Goal: Find specific page/section: Find specific page/section

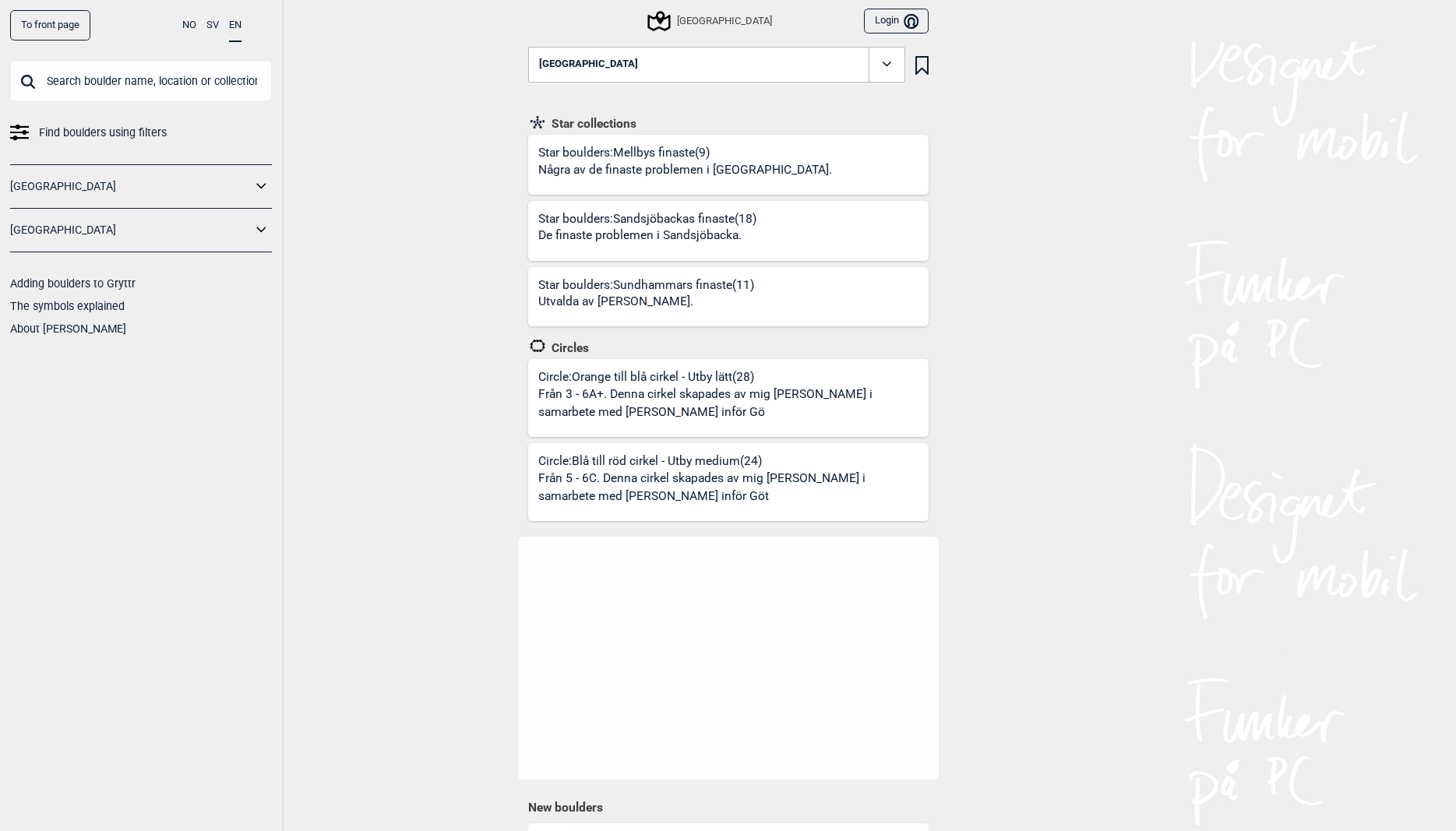
click at [646, 73] on button "[GEOGRAPHIC_DATA]" at bounding box center [717, 65] width 377 height 36
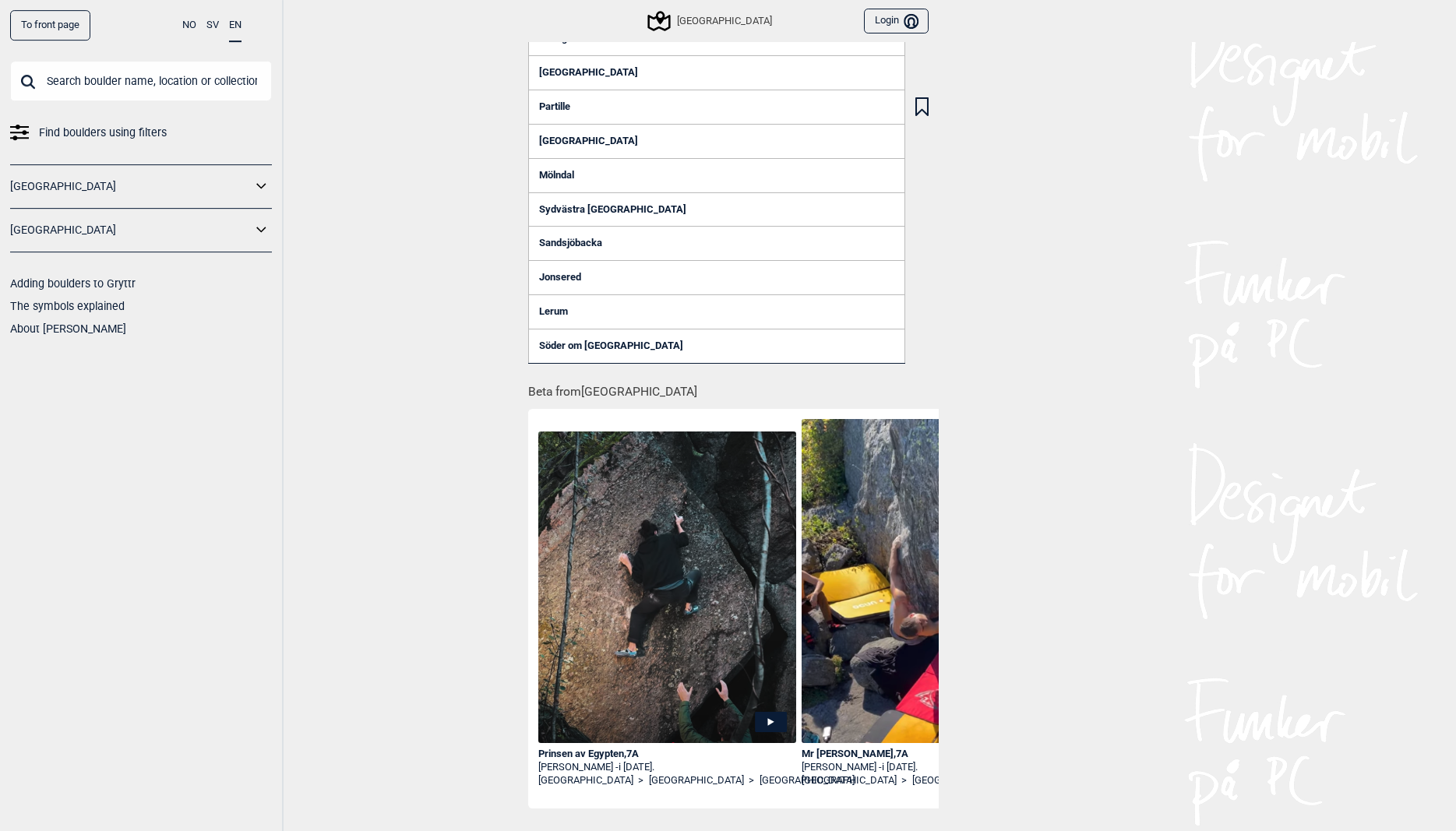
scroll to position [238, 0]
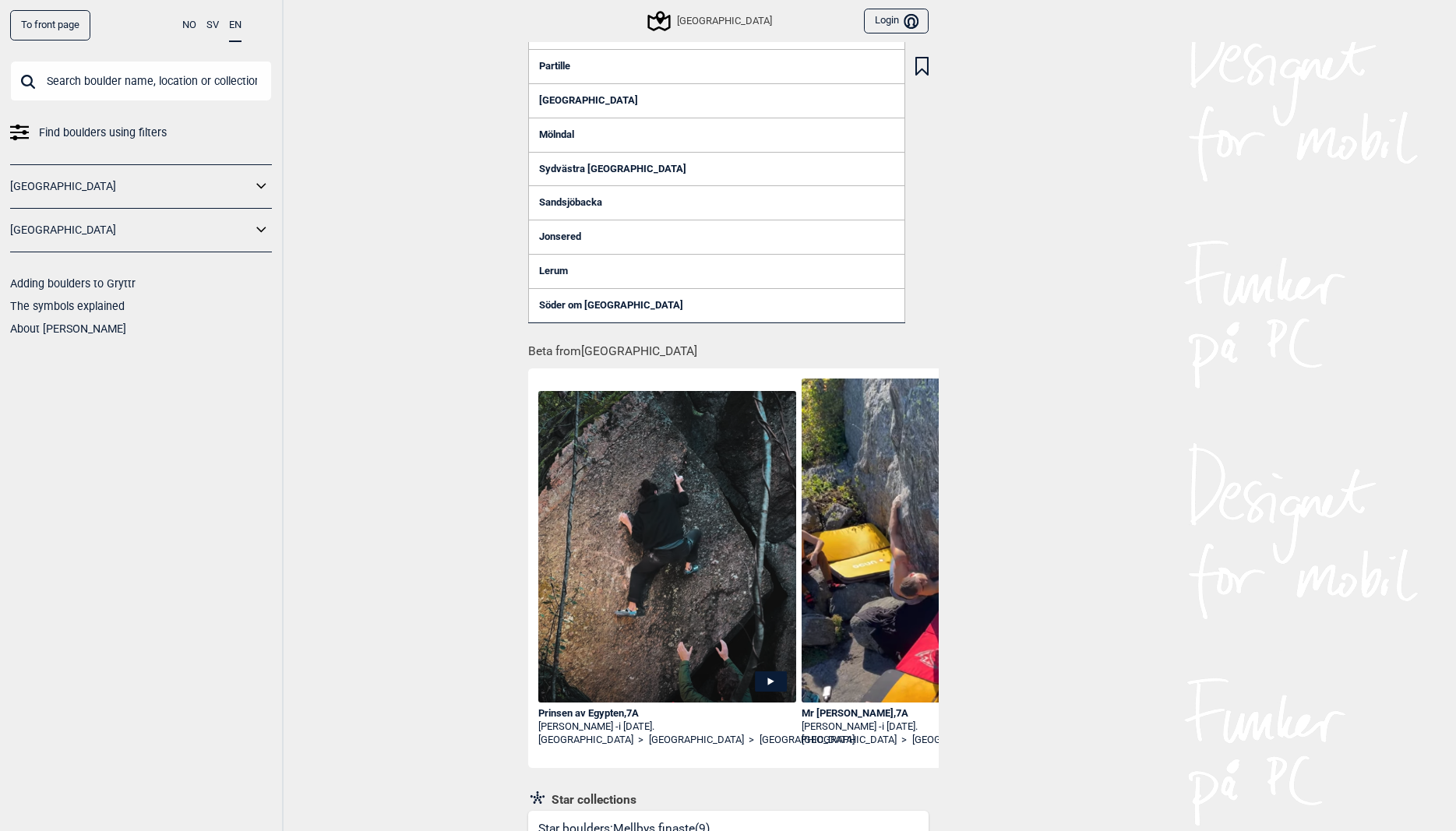
click at [316, 315] on div "To front page NO SV EN Find boulders using filters [GEOGRAPHIC_DATA] [GEOGRAPHI…" at bounding box center [728, 178] width 1456 height 831
click at [161, 88] on input "text" at bounding box center [141, 80] width 261 height 41
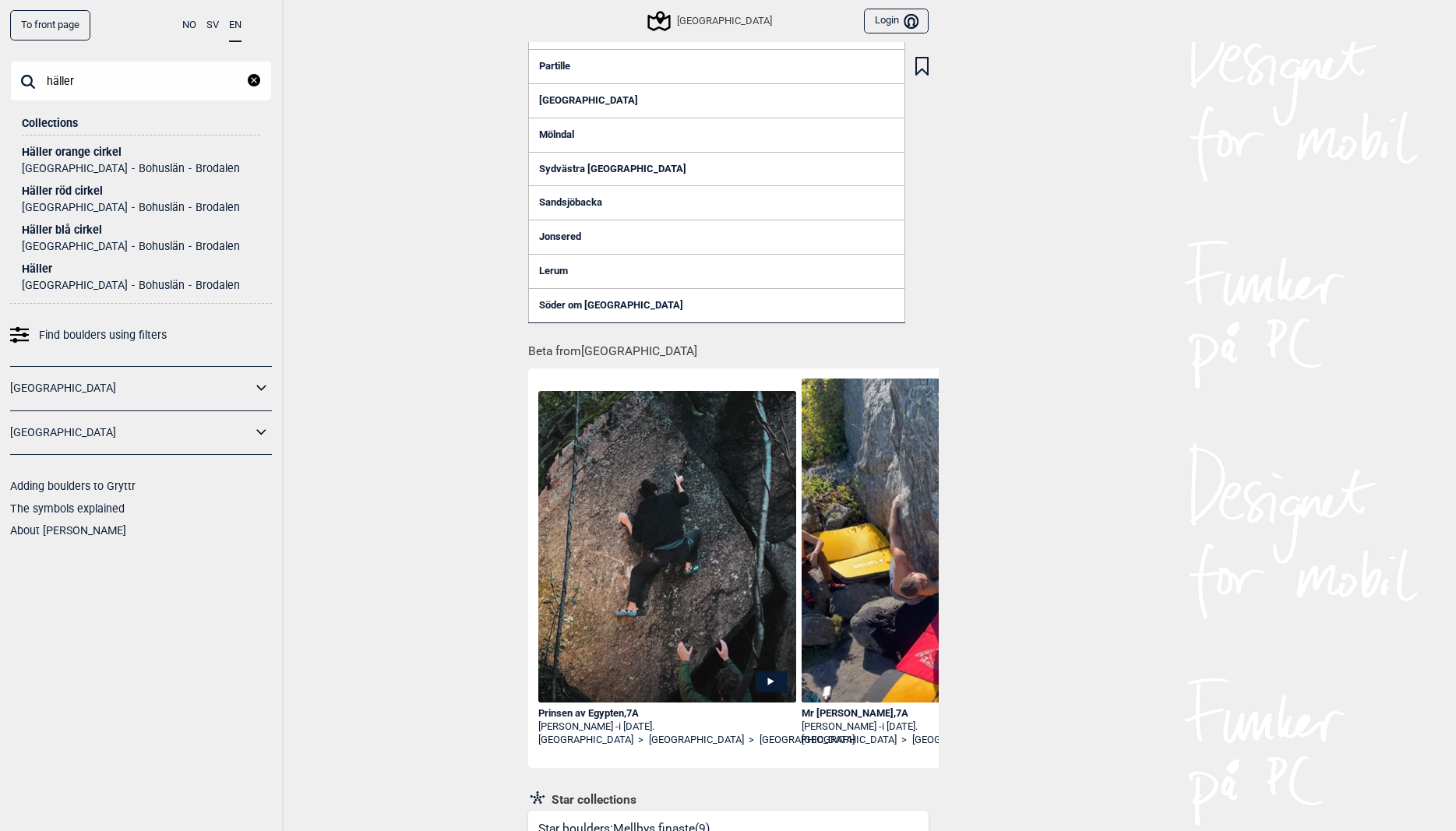
type input "häller"
click at [103, 150] on div "Häller orange cirkel" at bounding box center [141, 151] width 238 height 12
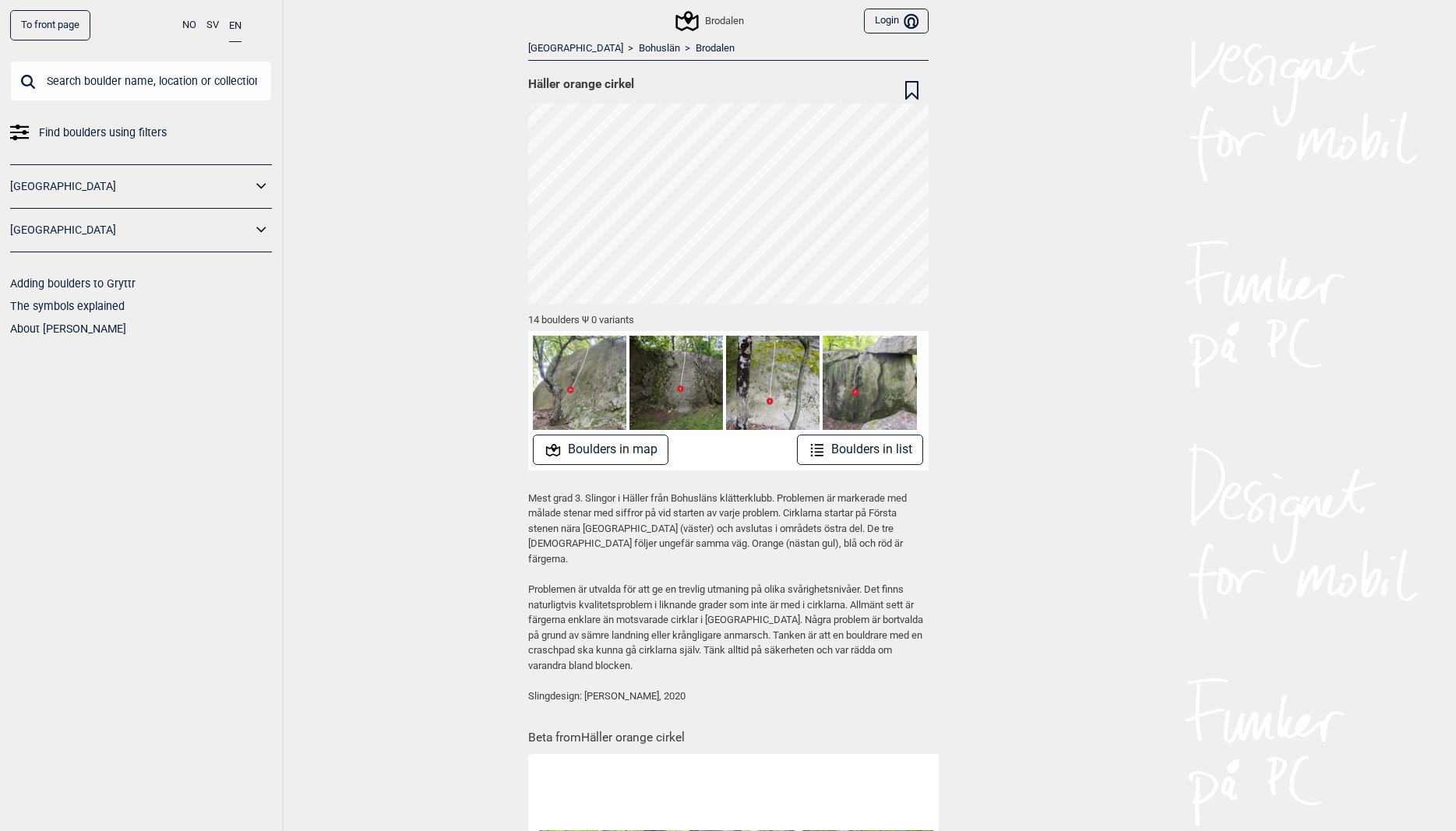
click at [89, 81] on input "text" at bounding box center [141, 80] width 261 height 41
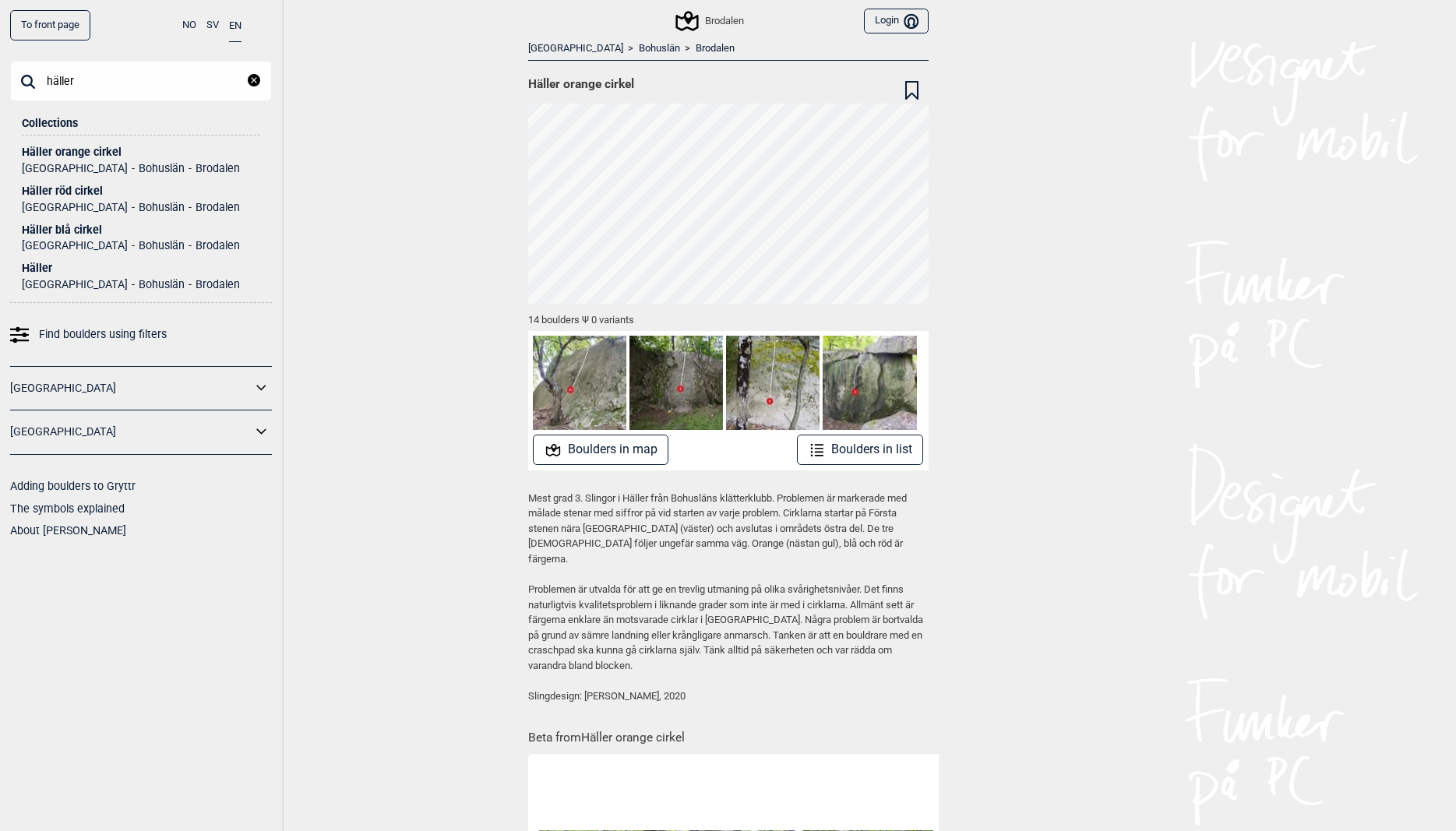
type input "häller"
click at [32, 271] on div "Häller" at bounding box center [141, 268] width 238 height 12
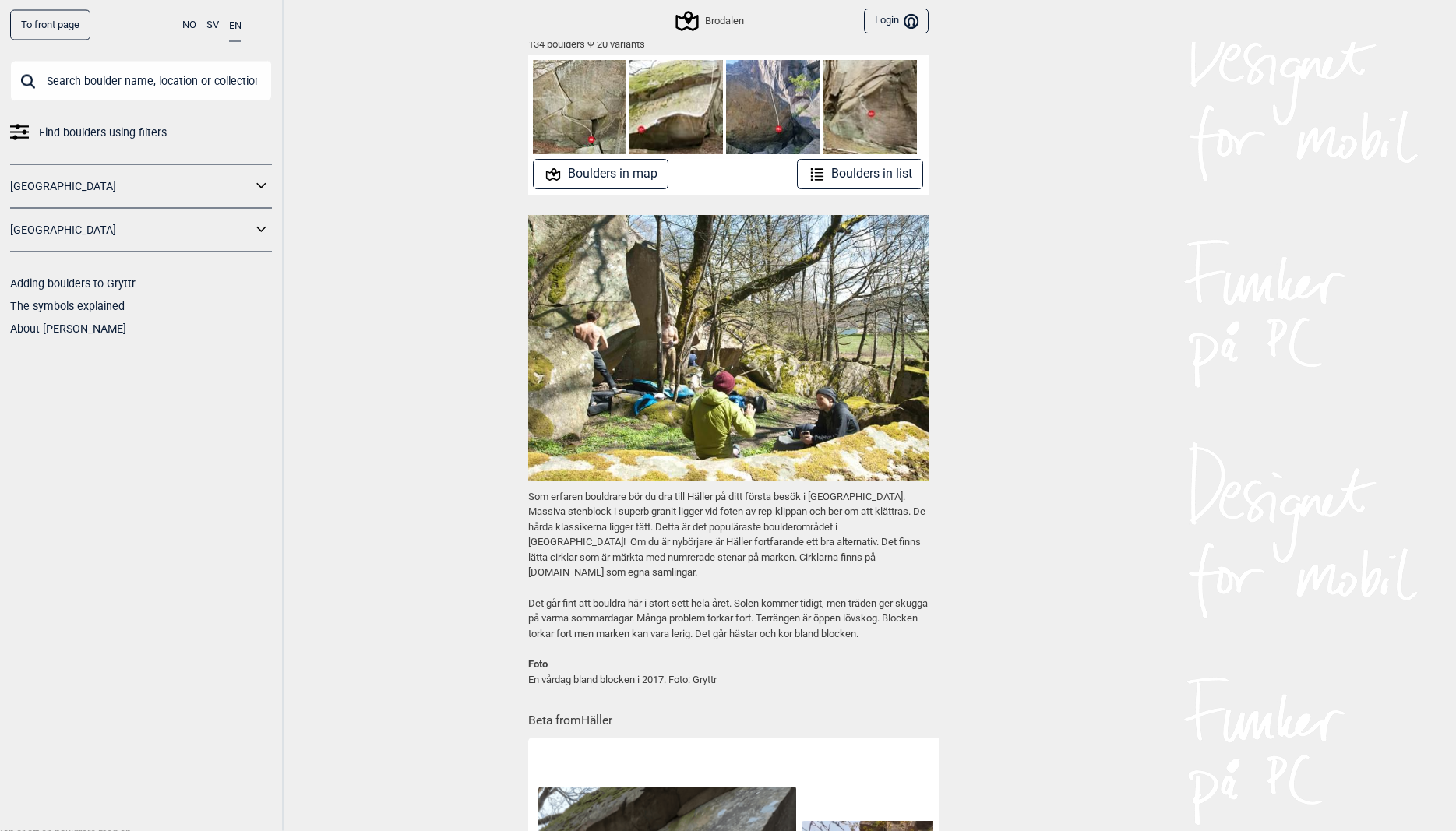
scroll to position [267, 0]
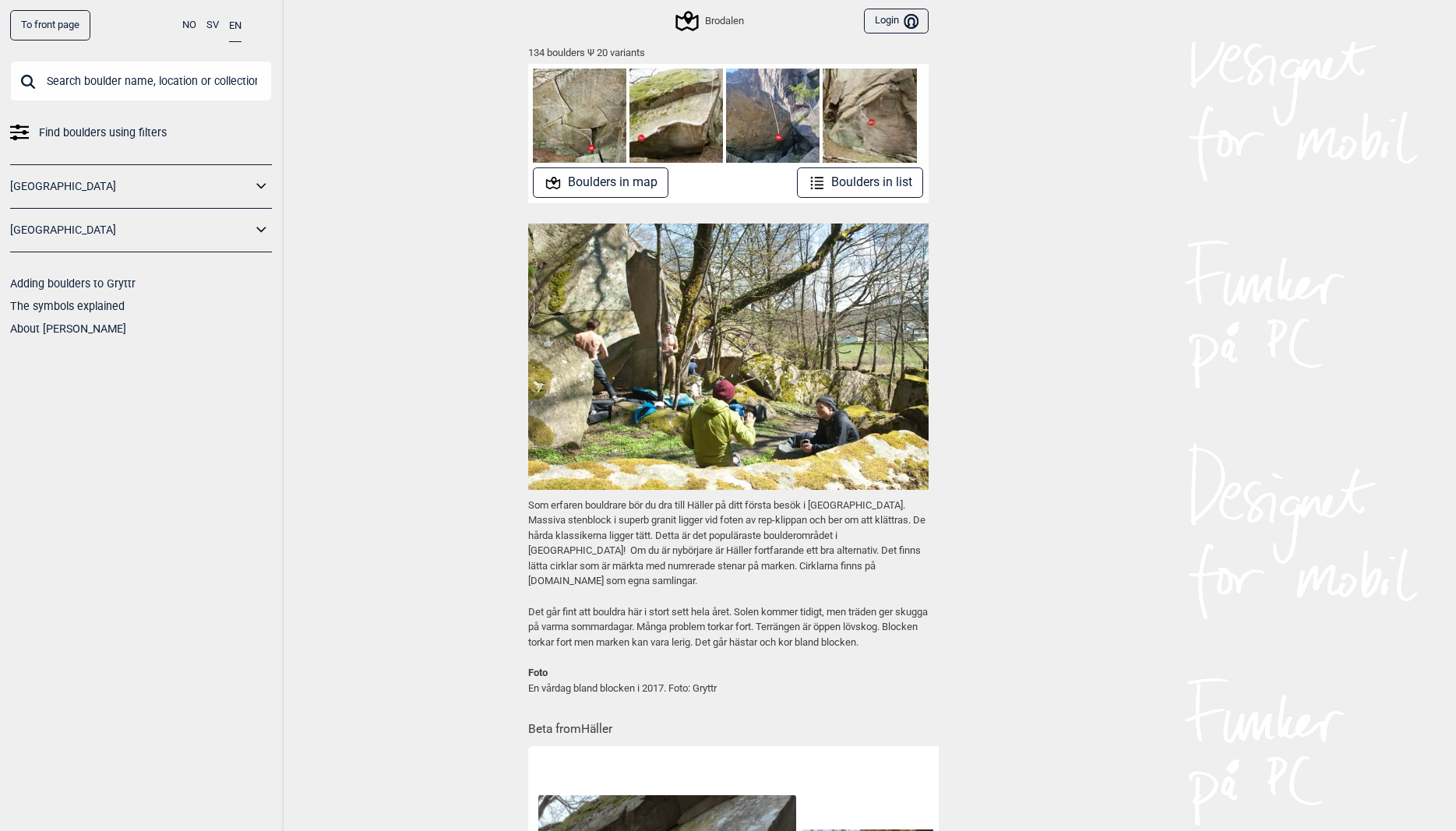
drag, startPoint x: 828, startPoint y: 186, endPoint x: 828, endPoint y: 194, distance: 8.0
click at [828, 187] on button "Boulders in list" at bounding box center [860, 183] width 127 height 31
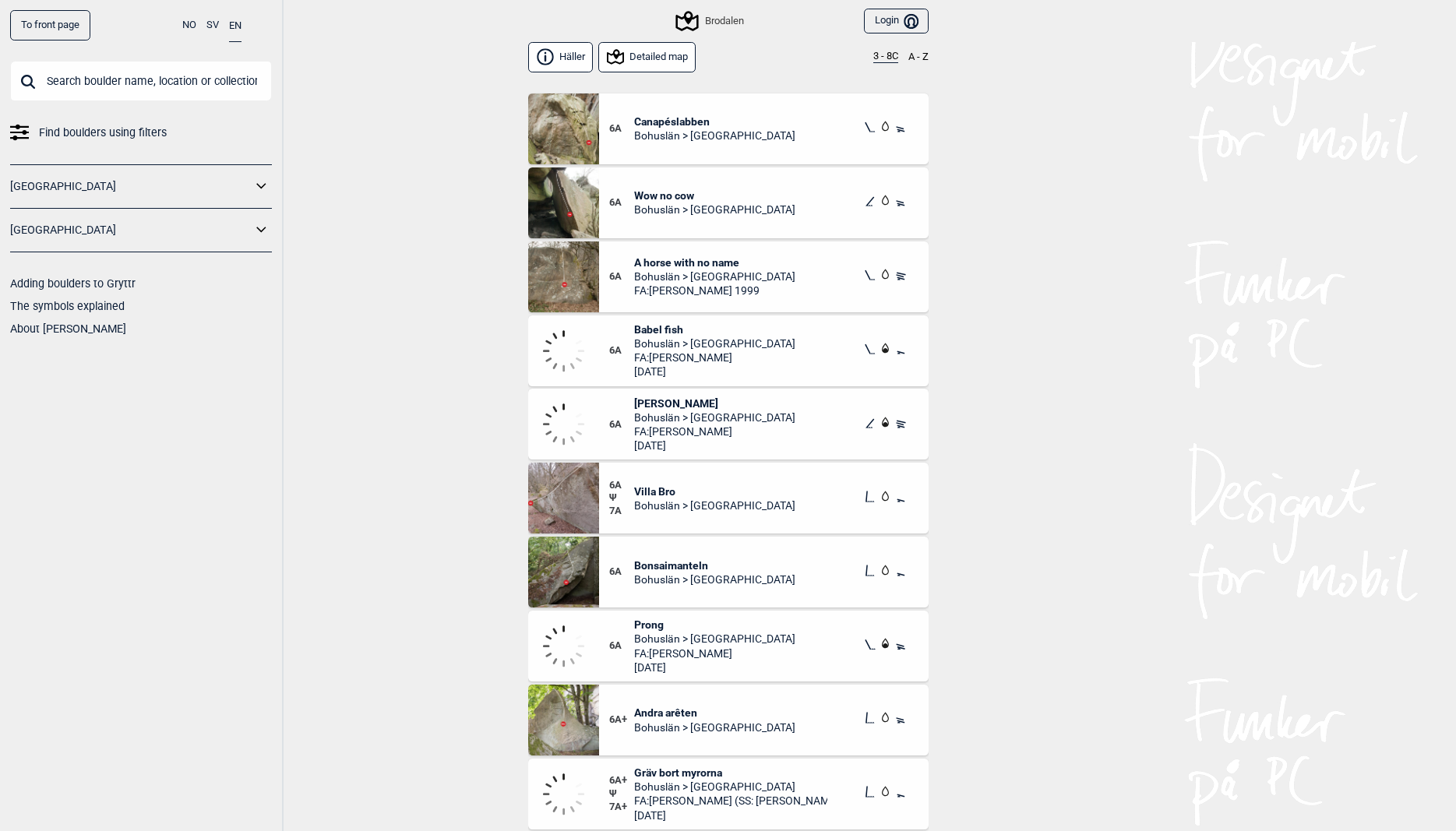
scroll to position [3364, 0]
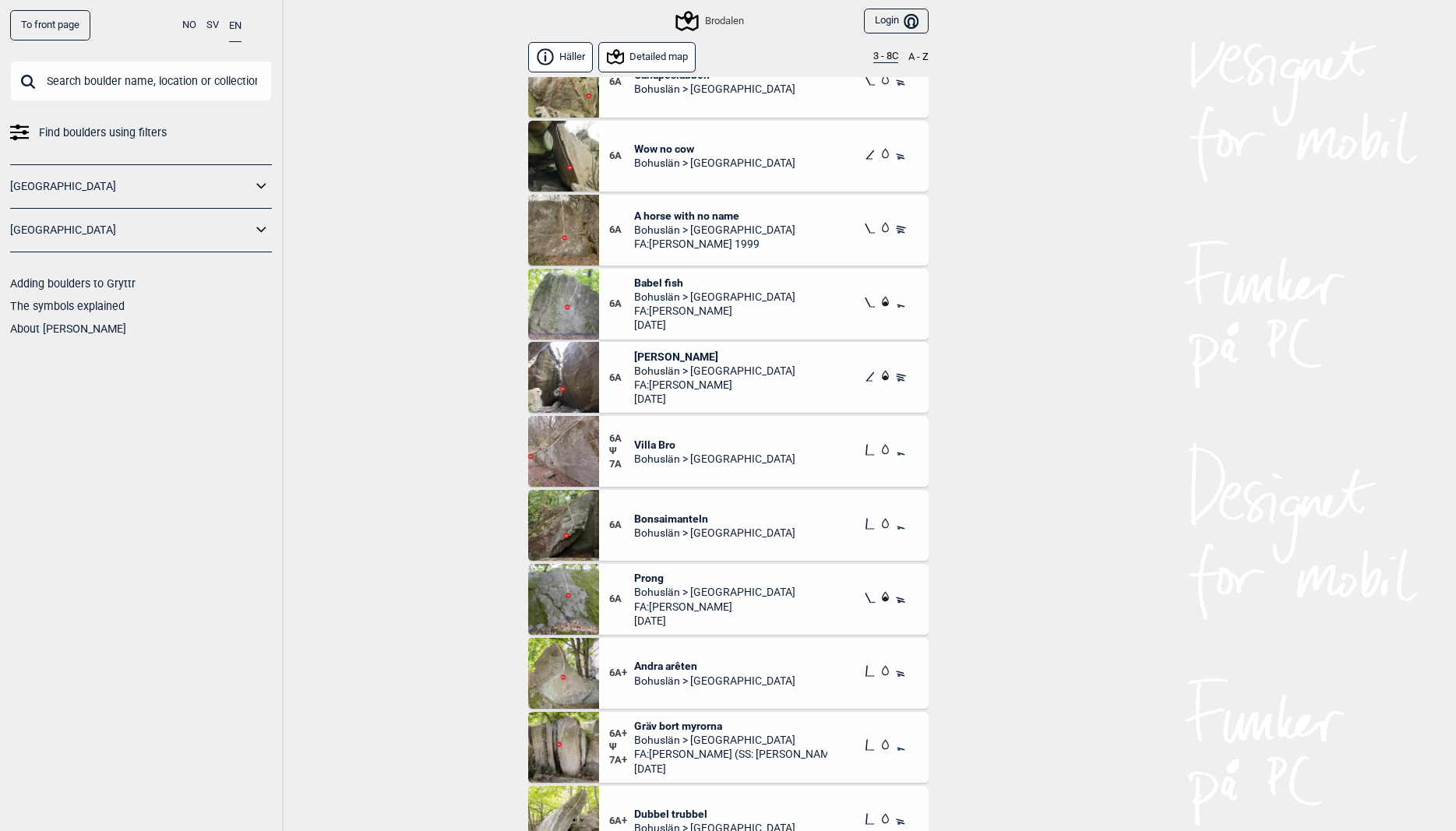
click at [80, 82] on input "text" at bounding box center [141, 80] width 261 height 41
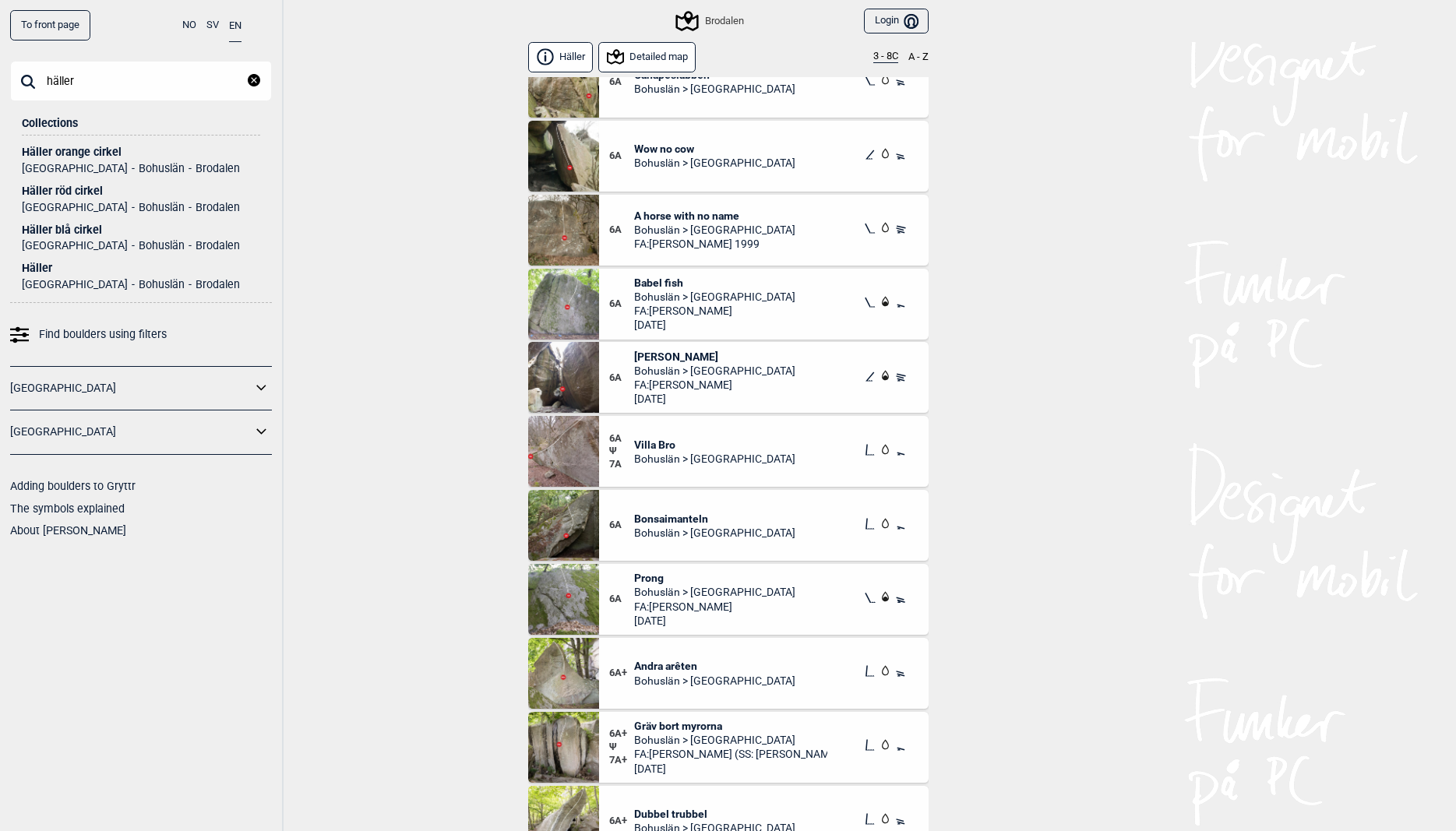
type input "häller"
click at [90, 233] on div "Häller blå cirkel" at bounding box center [141, 230] width 238 height 12
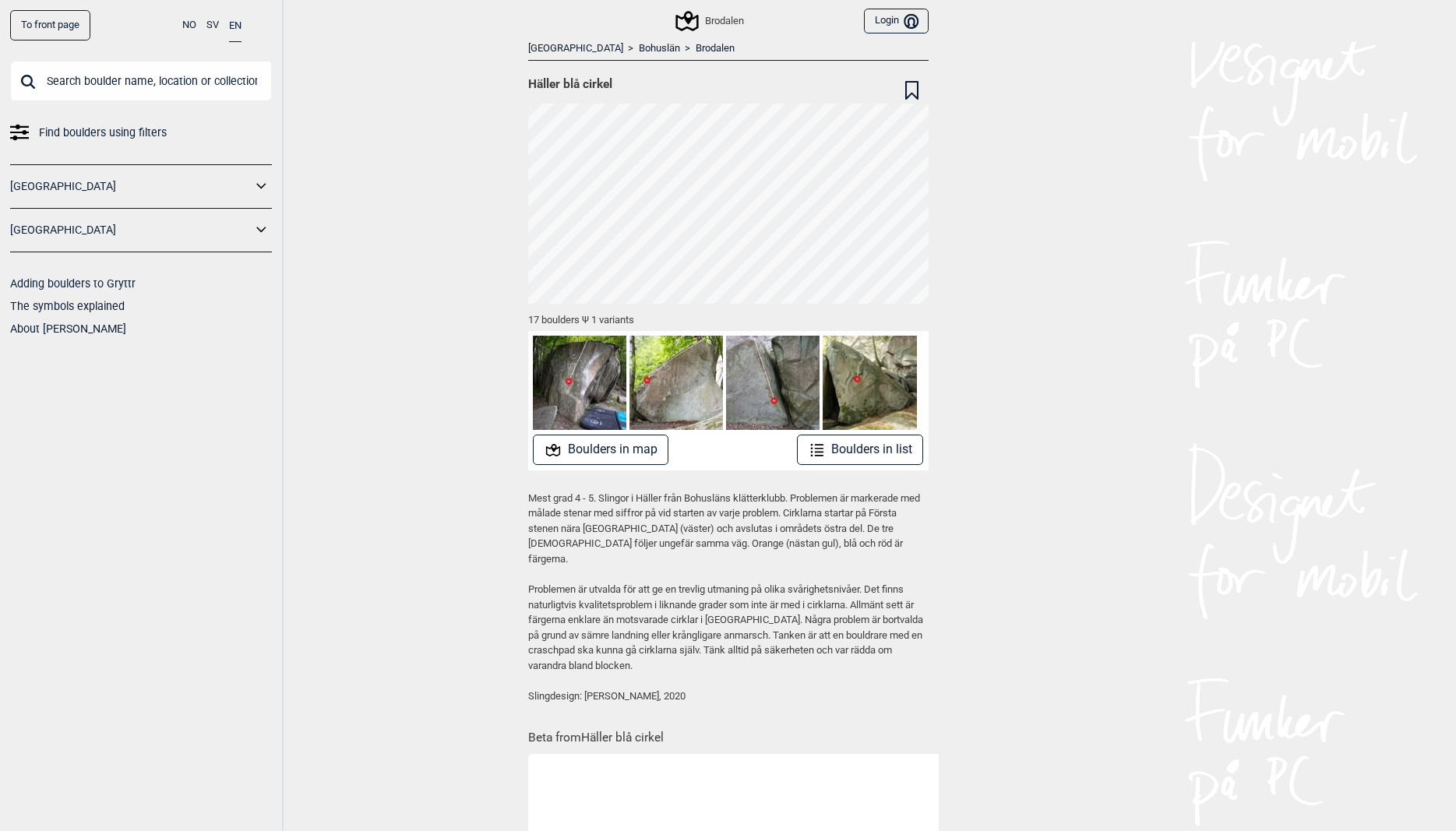
click at [125, 91] on input "text" at bounding box center [141, 80] width 261 height 41
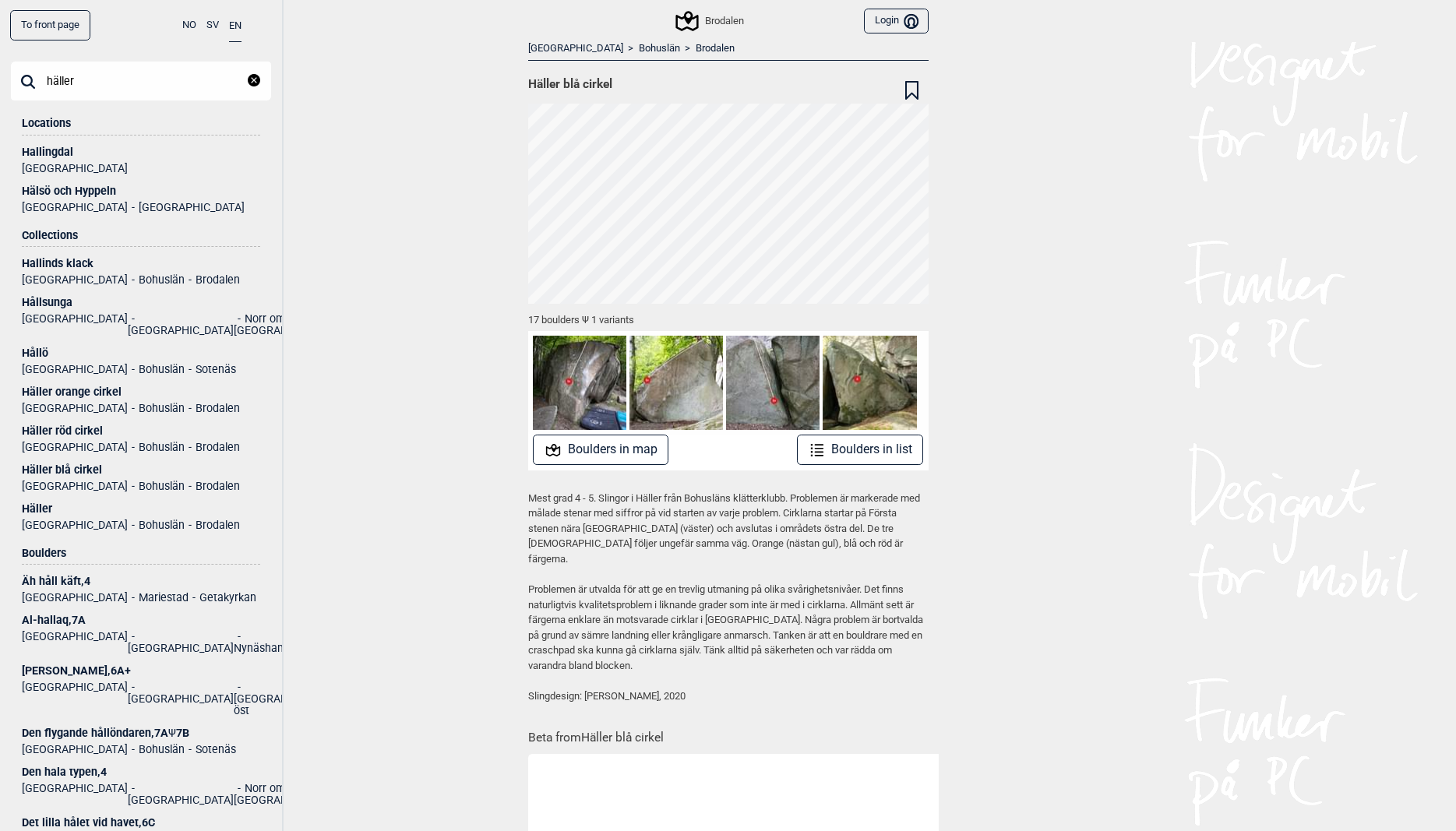
type input "häller"
click at [34, 425] on div "Häller röd cirkel" at bounding box center [141, 431] width 238 height 12
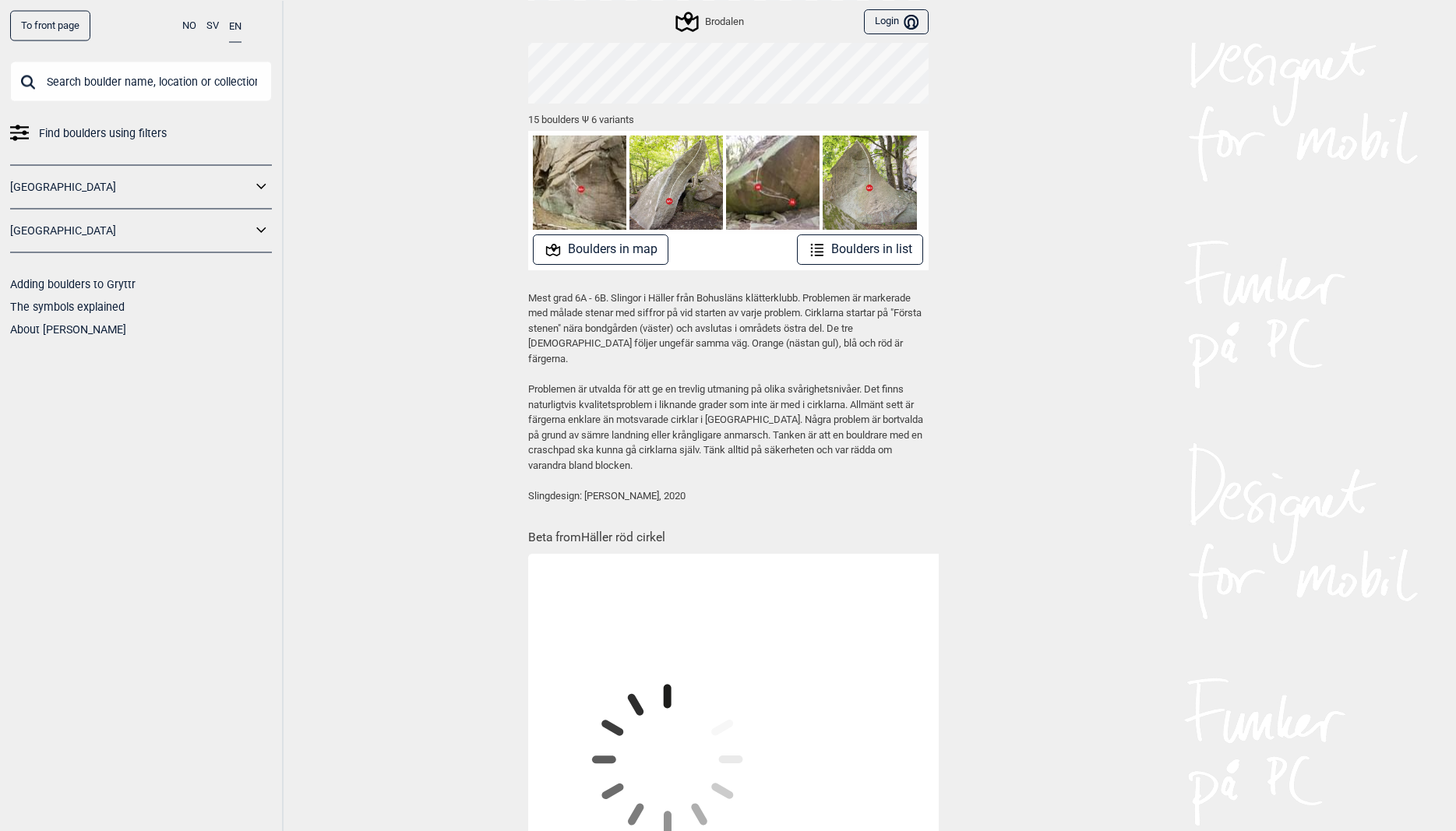
scroll to position [288, 0]
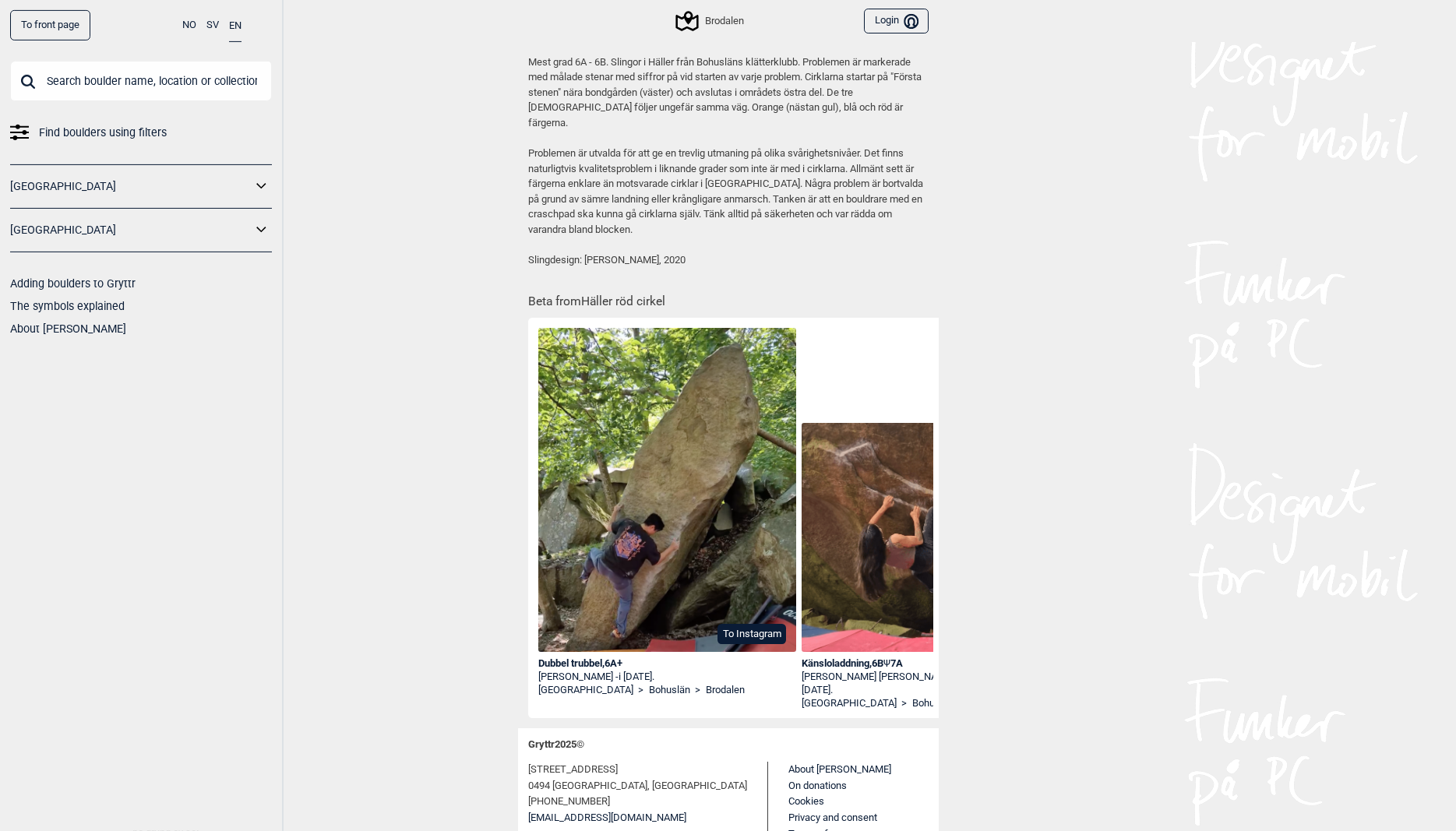
scroll to position [484, 0]
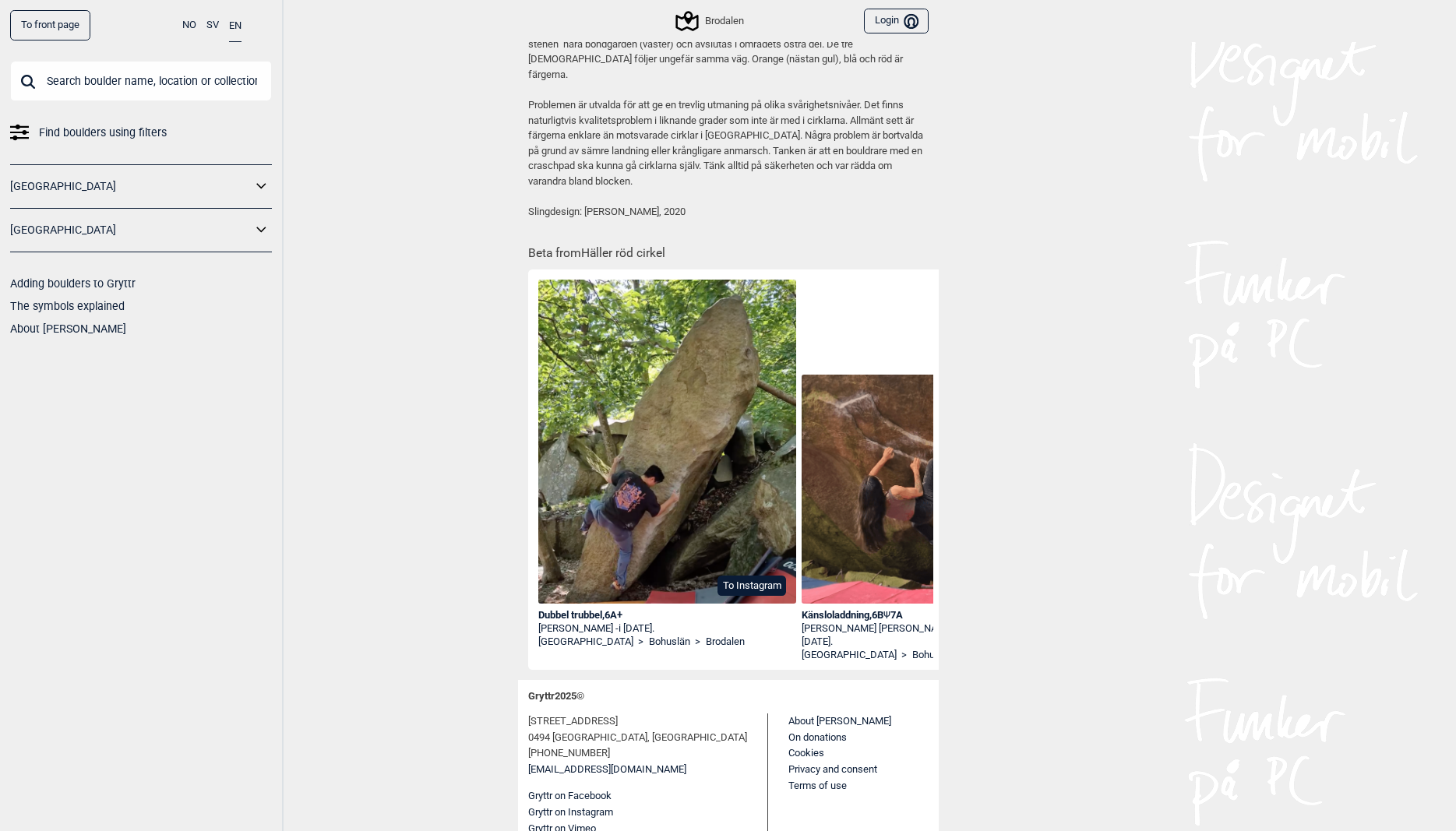
click at [858, 434] on img at bounding box center [930, 489] width 259 height 230
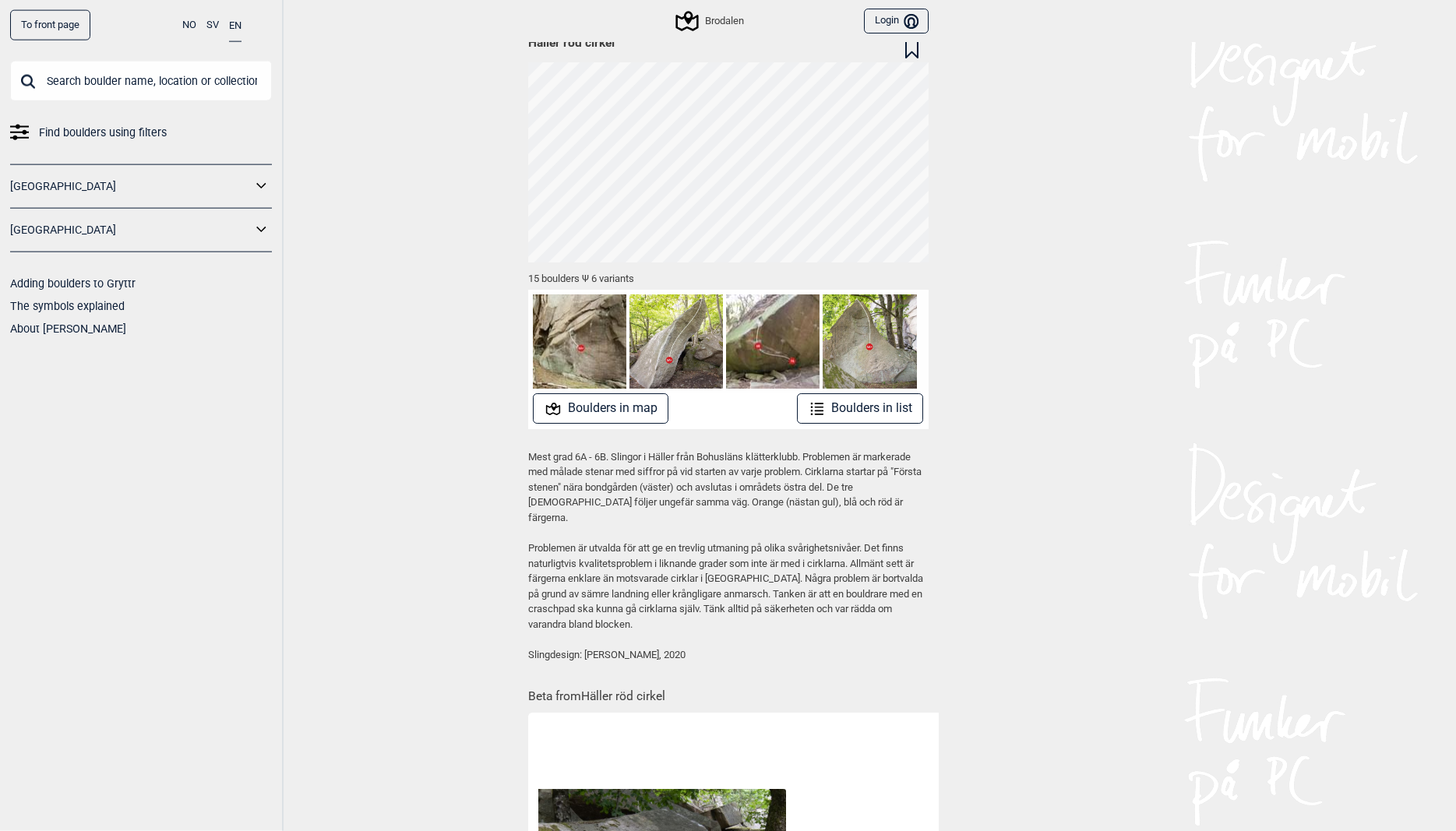
scroll to position [0, 0]
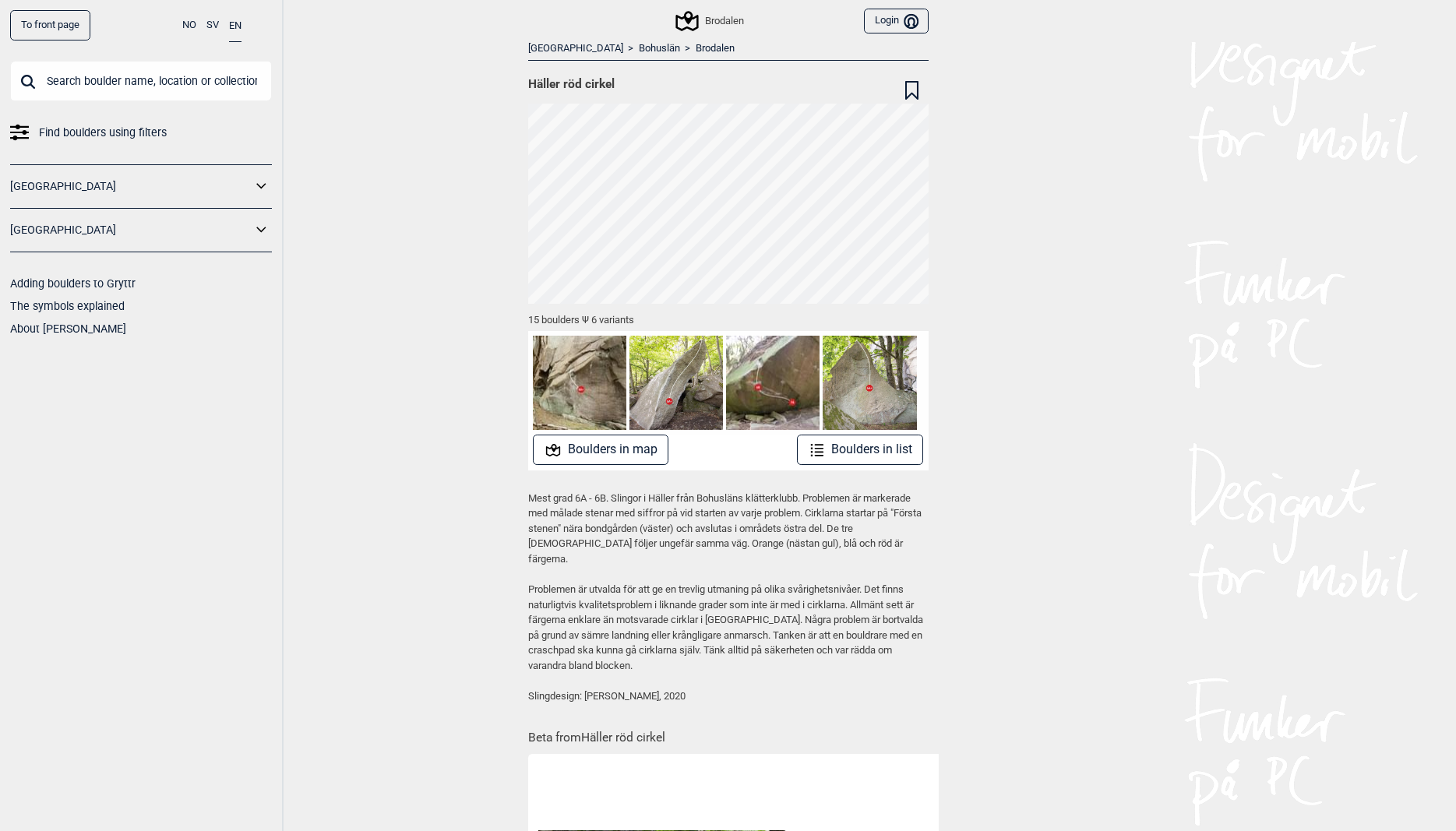
click at [114, 74] on input "text" at bounding box center [141, 80] width 261 height 41
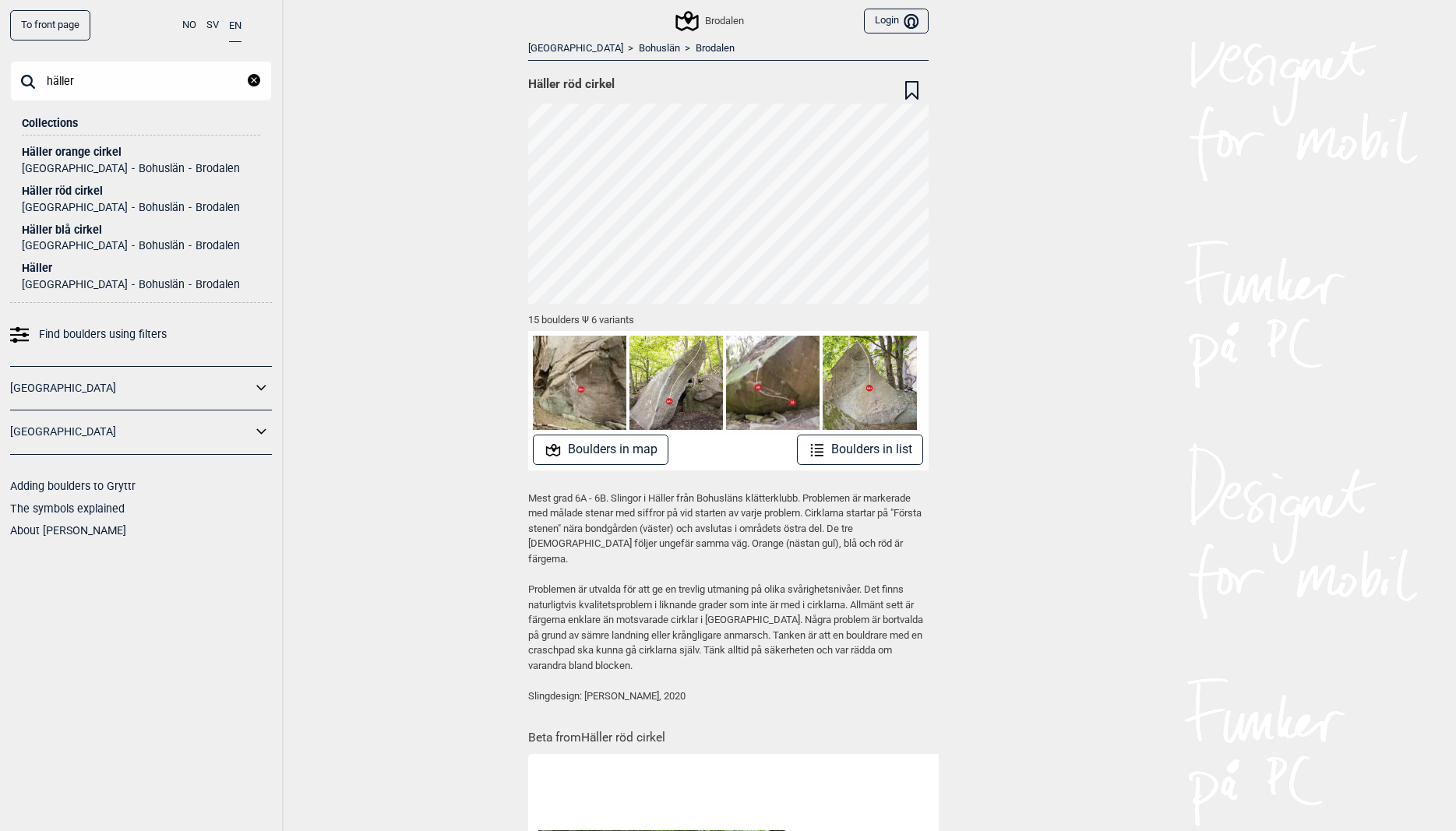
type input "häller"
click at [41, 267] on div "Häller" at bounding box center [141, 268] width 238 height 12
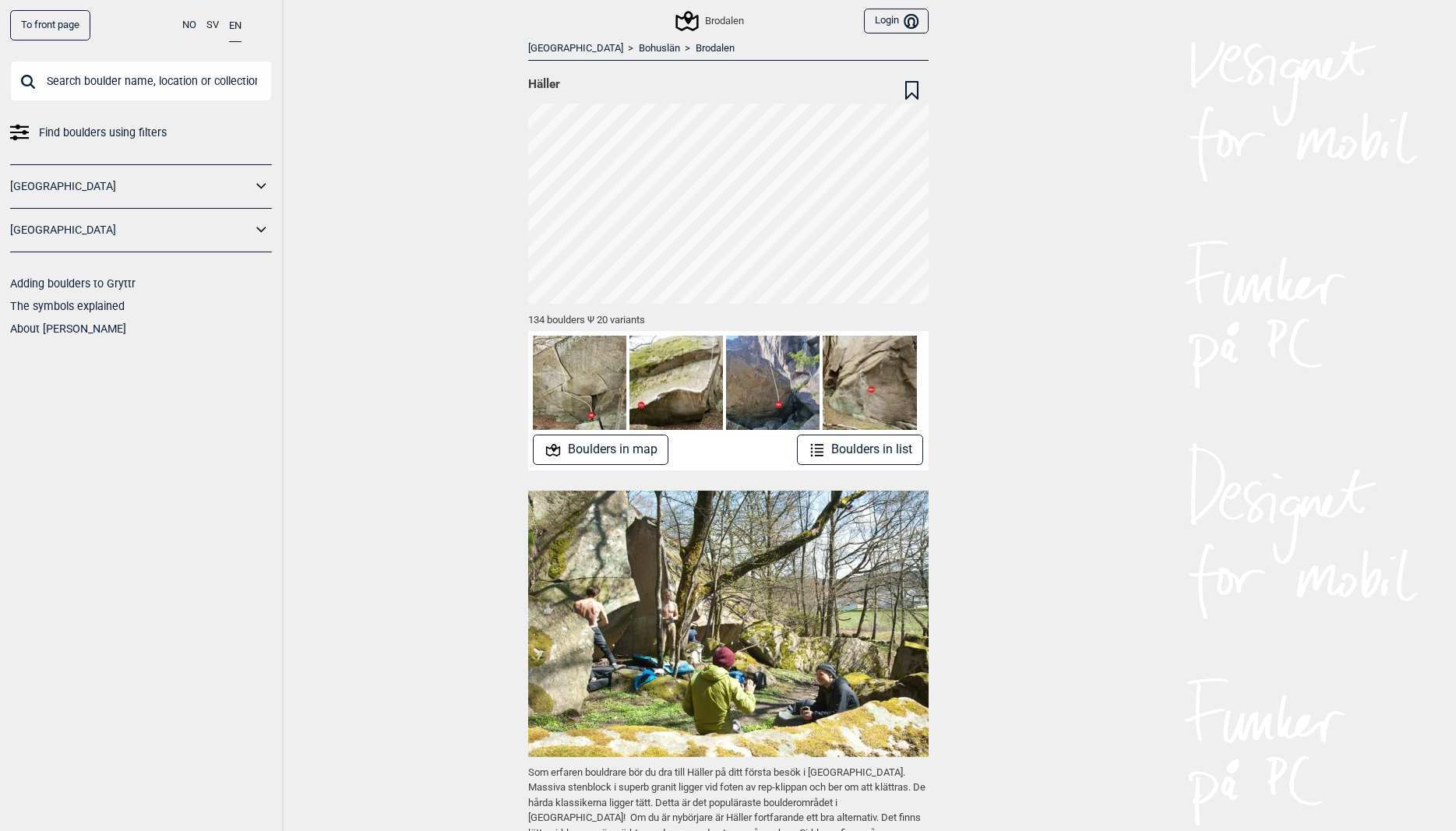
click at [840, 463] on button "Boulders in list" at bounding box center [860, 450] width 127 height 31
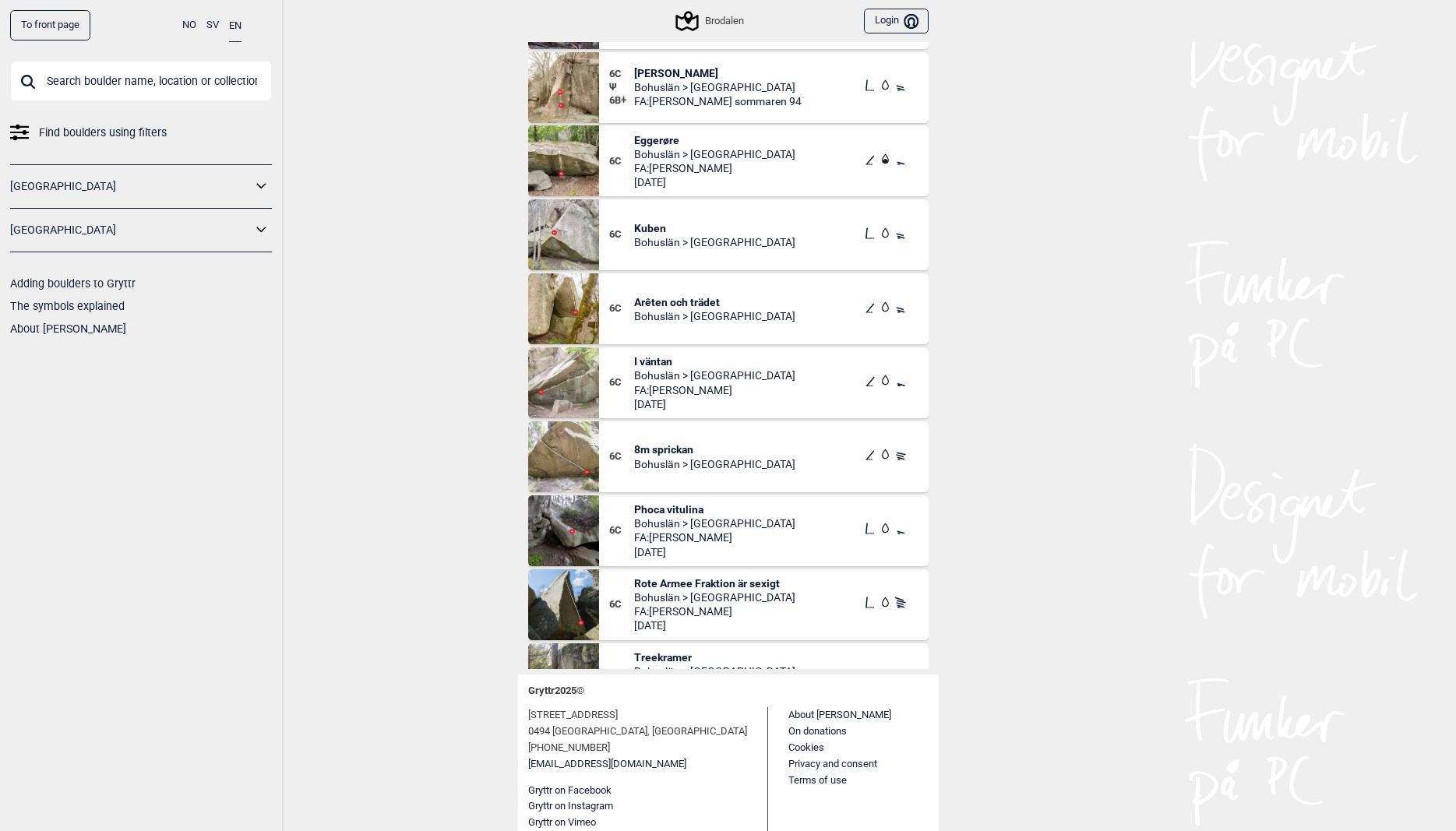
scroll to position [5876, 0]
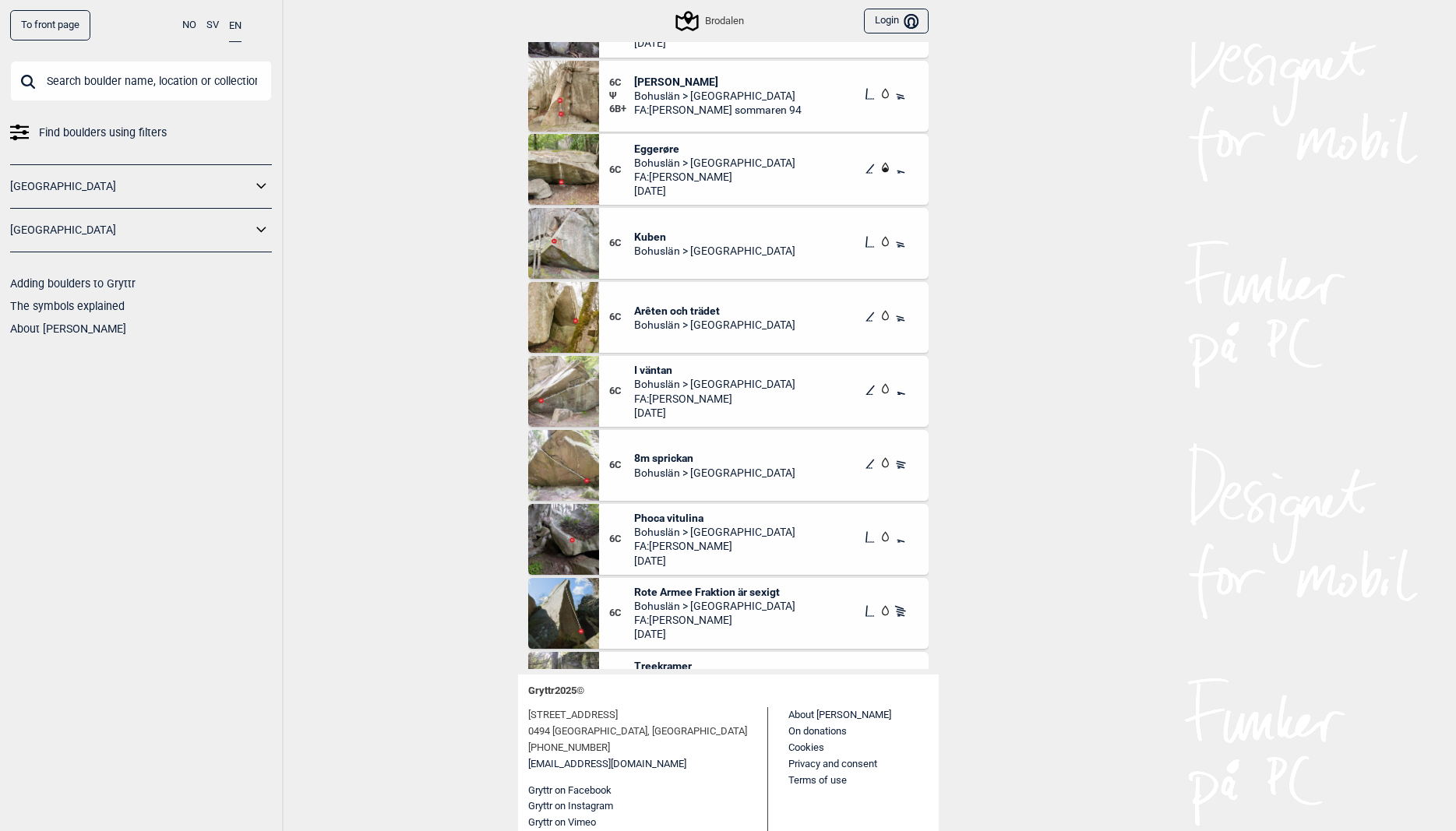
click at [673, 452] on span "8m sprickan" at bounding box center [714, 458] width 161 height 14
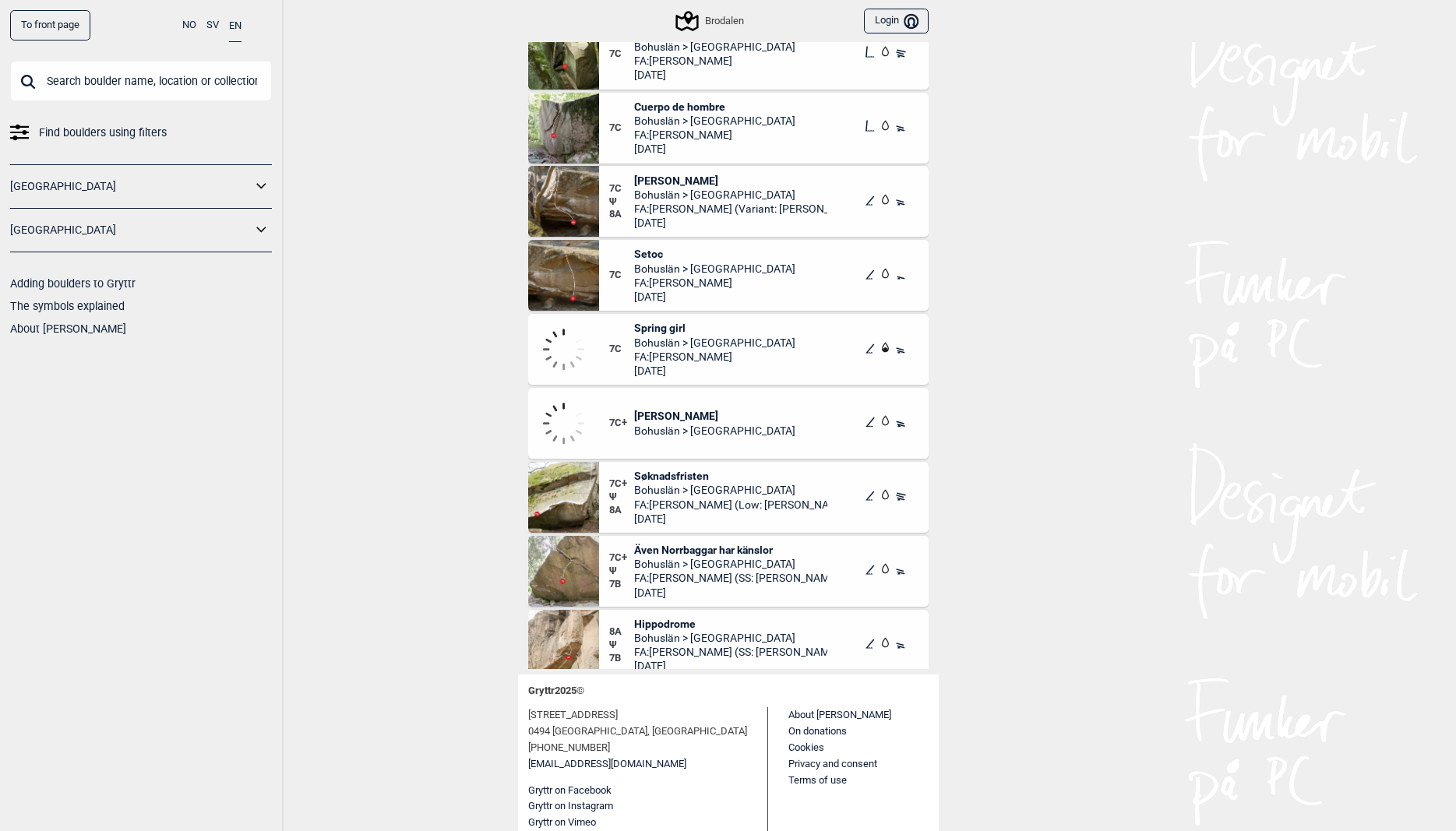
scroll to position [10038, 0]
